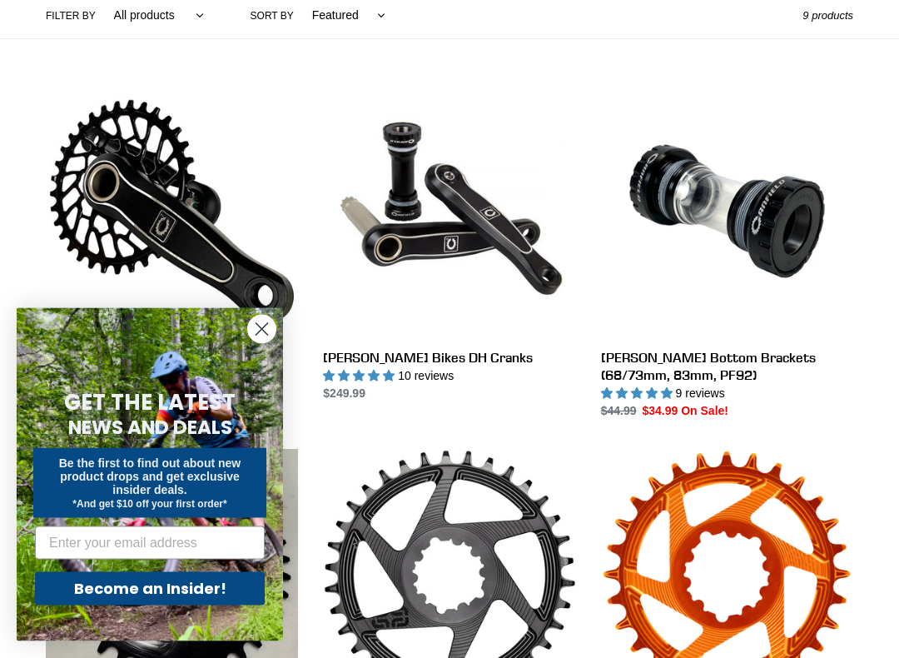
click at [274, 334] on circle "Close dialog" at bounding box center [261, 329] width 27 height 27
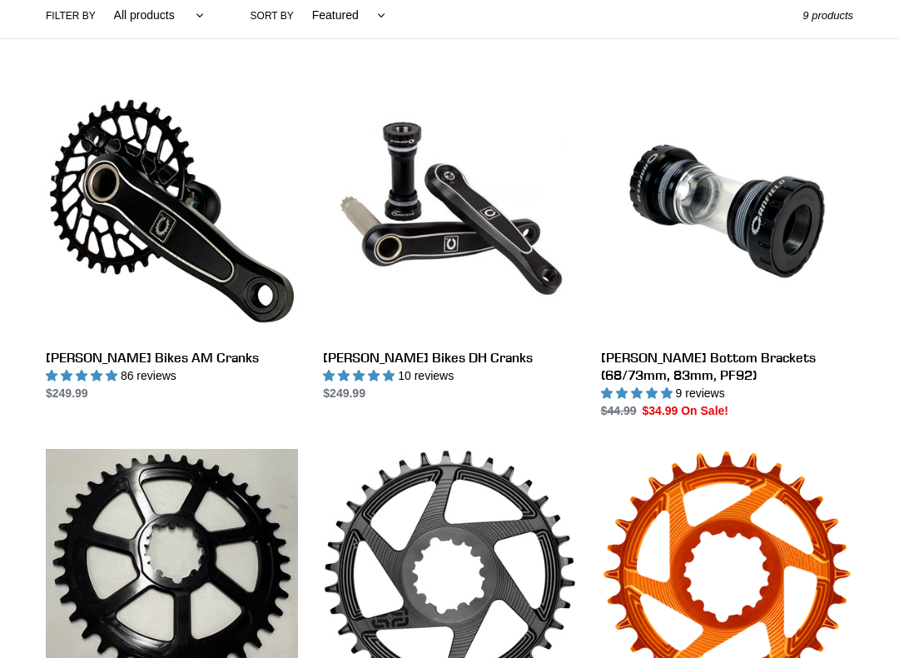
click at [429, 350] on link "[PERSON_NAME] Bikes DH Cranks" at bounding box center [449, 243] width 252 height 317
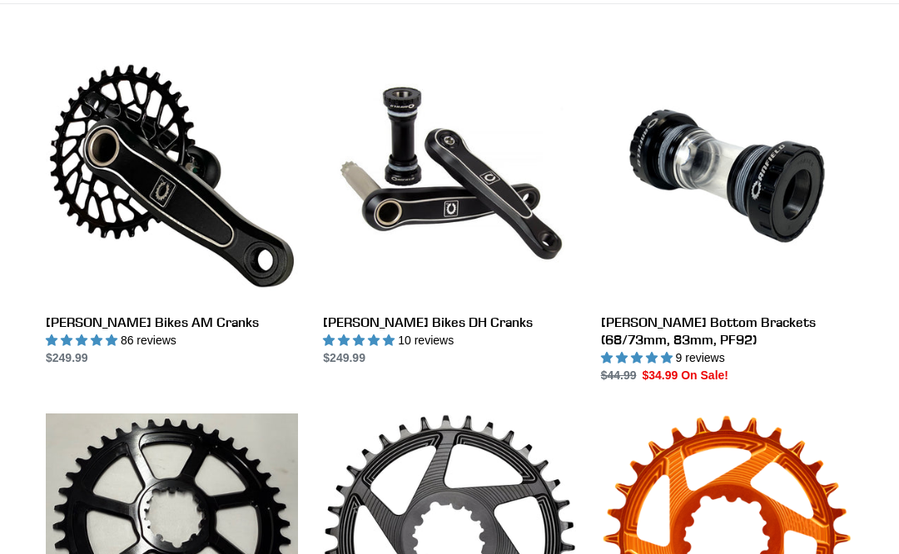
scroll to position [440, 0]
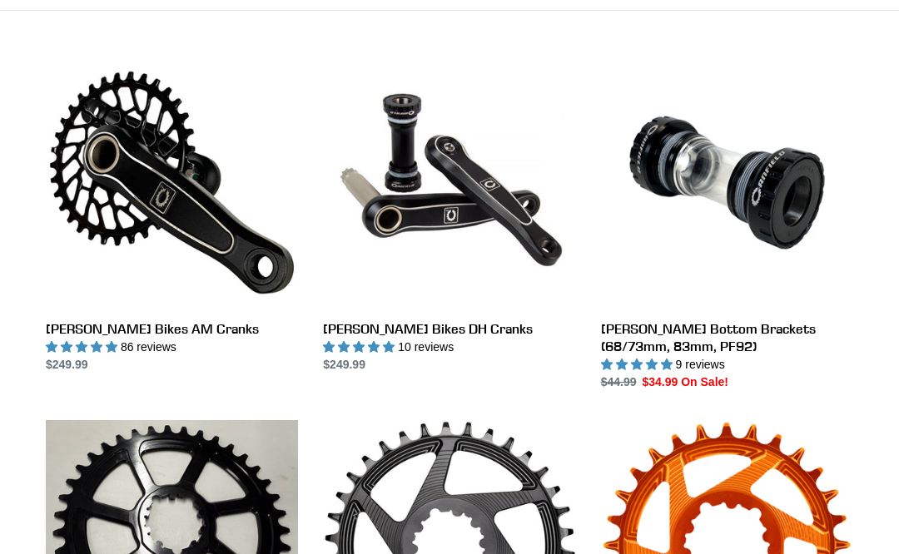
click at [141, 150] on link "[PERSON_NAME] Bikes AM Cranks" at bounding box center [172, 215] width 252 height 317
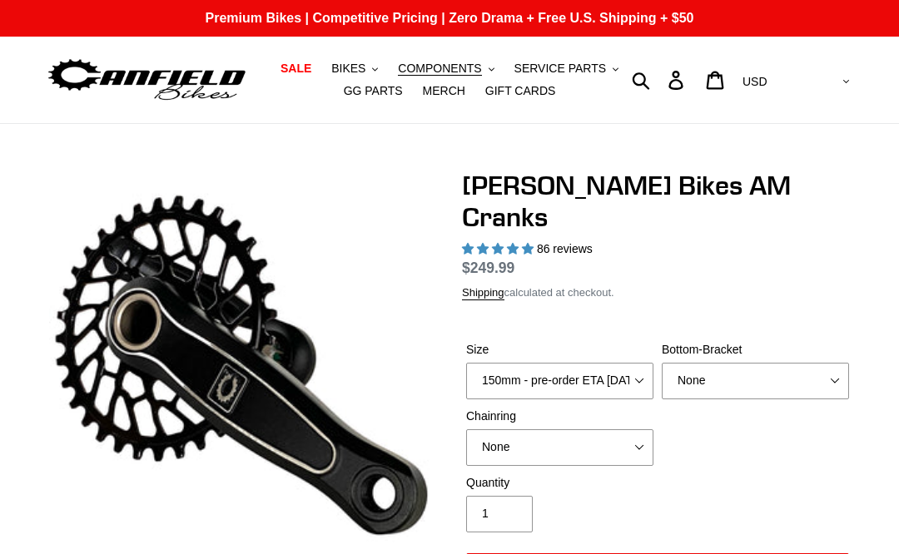
select select "highest-rating"
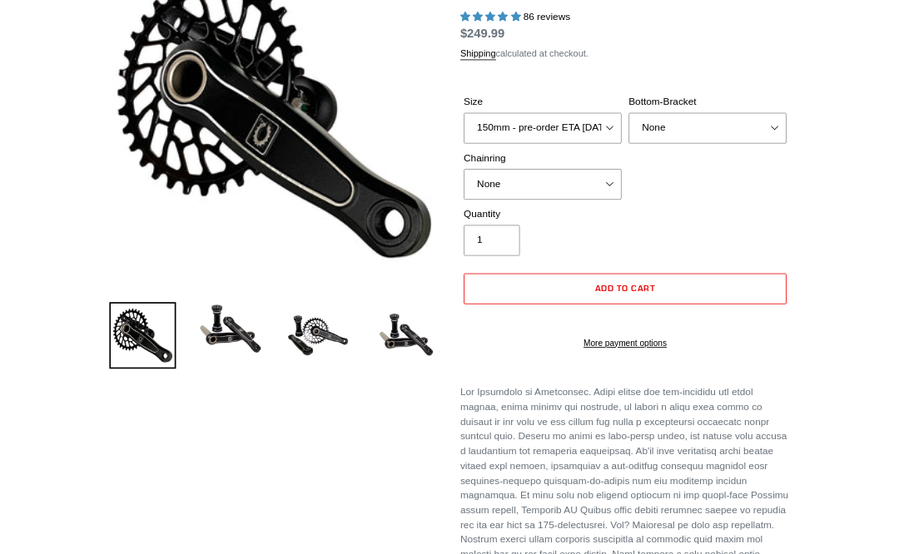
scroll to position [231, 0]
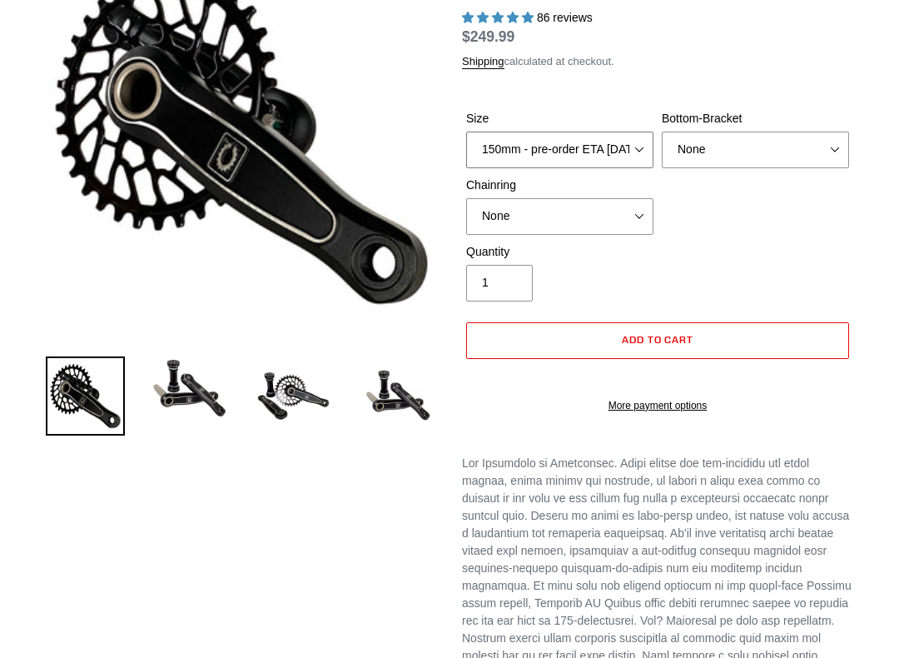
click at [632, 132] on select "150mm - pre-order ETA 9/30/25 155mm - pre-order ETA 9/30/25 160mm - pre-order E…" at bounding box center [559, 150] width 187 height 37
select select "160mm - pre-order ETA 9/30/25"
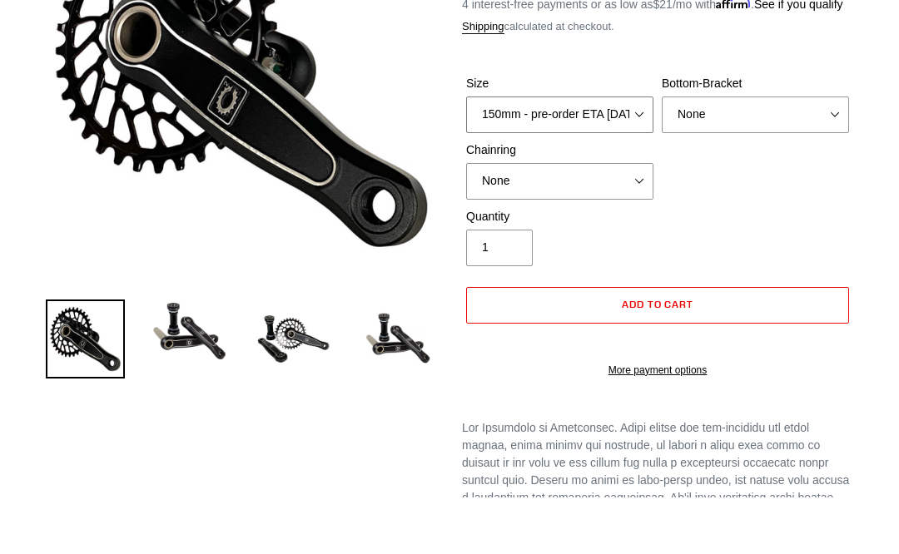
scroll to position [288, 0]
